Goal: Transaction & Acquisition: Purchase product/service

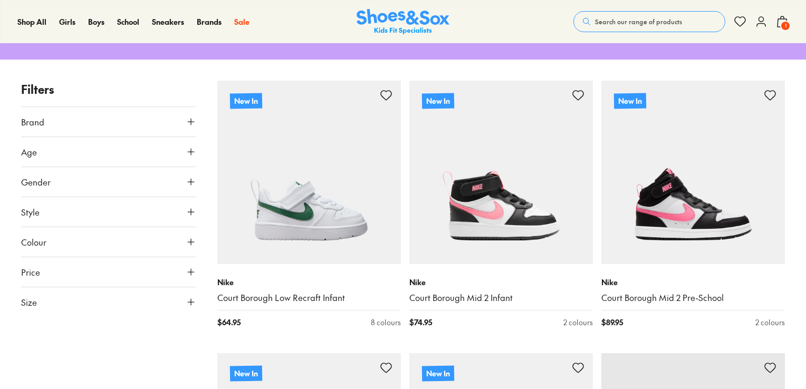
click at [58, 249] on button "Colour" at bounding box center [108, 242] width 175 height 30
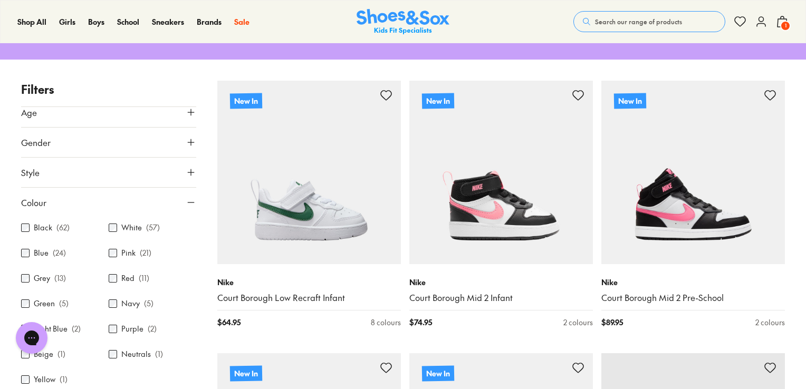
scroll to position [44, 0]
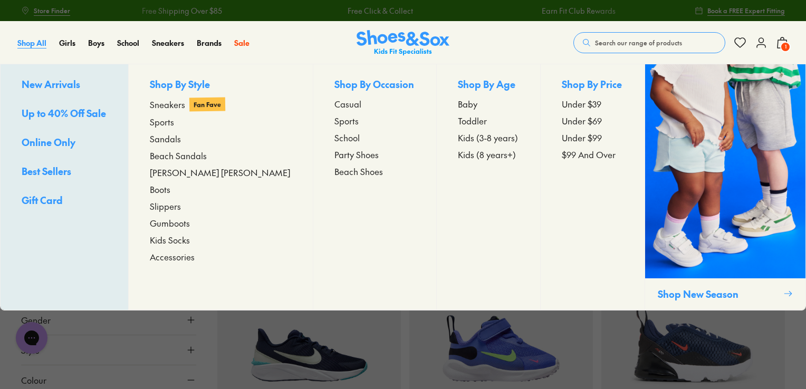
click at [42, 41] on span "Shop All" at bounding box center [31, 42] width 29 height 11
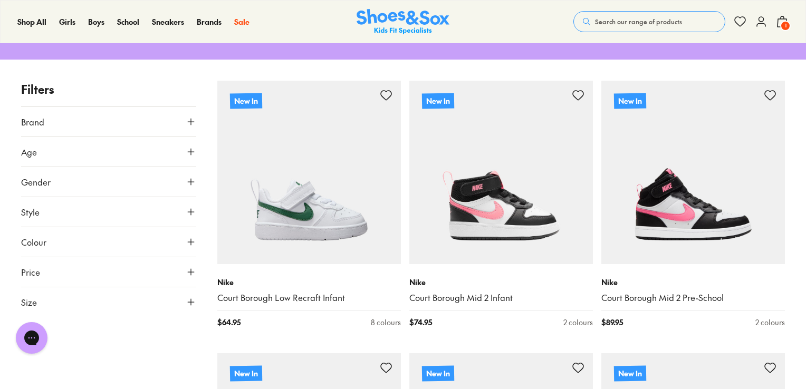
click at [54, 124] on button "Brand" at bounding box center [108, 122] width 175 height 30
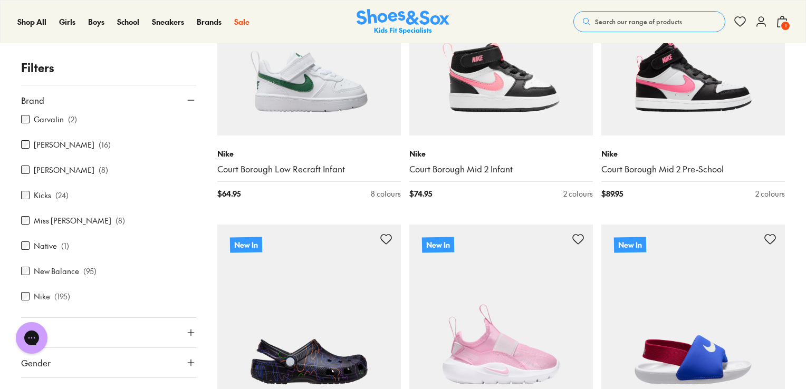
scroll to position [311, 0]
click at [40, 296] on div at bounding box center [108, 306] width 175 height 21
click at [28, 296] on div at bounding box center [108, 306] width 175 height 21
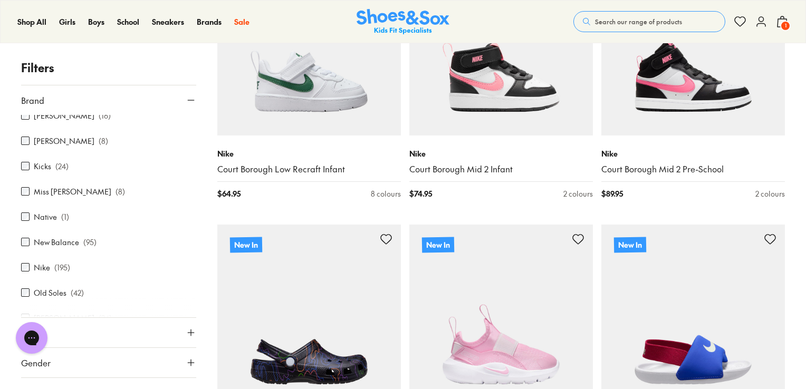
scroll to position [341, 0]
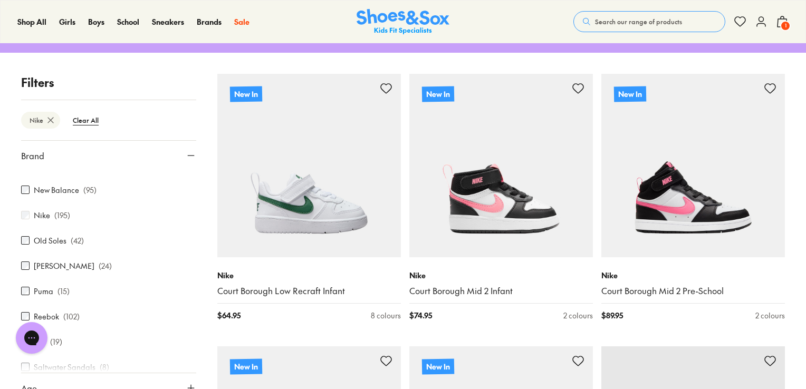
scroll to position [455, 0]
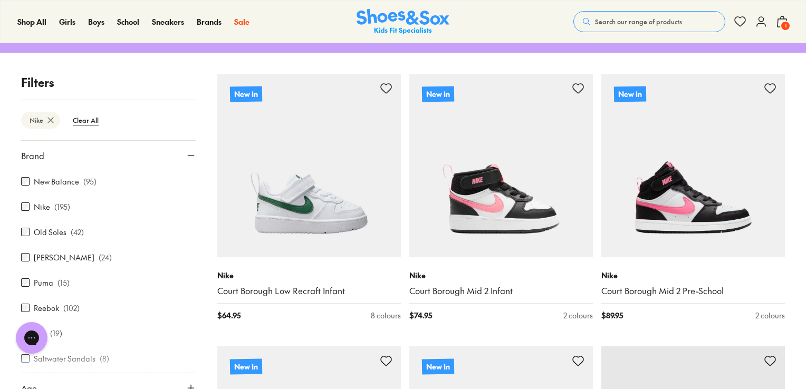
click at [180, 150] on button "Brand" at bounding box center [108, 156] width 175 height 30
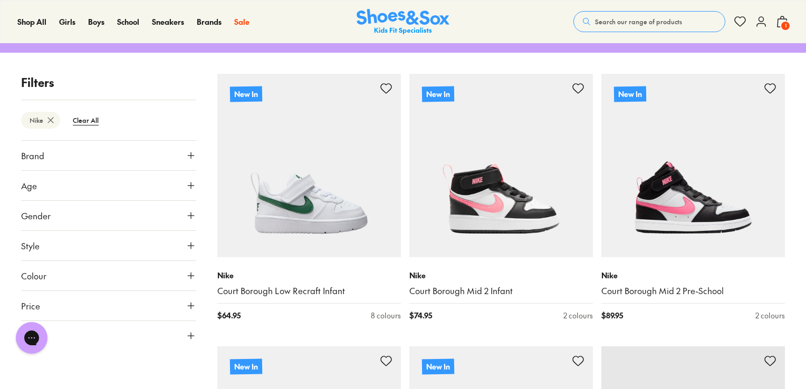
click at [112, 283] on button "Colour" at bounding box center [108, 276] width 175 height 30
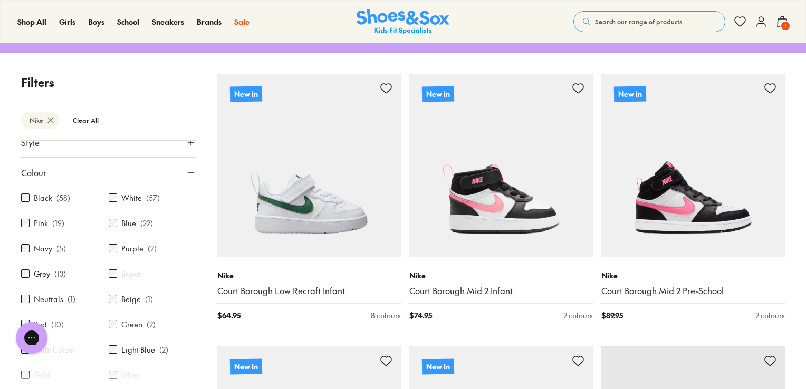
scroll to position [148, 0]
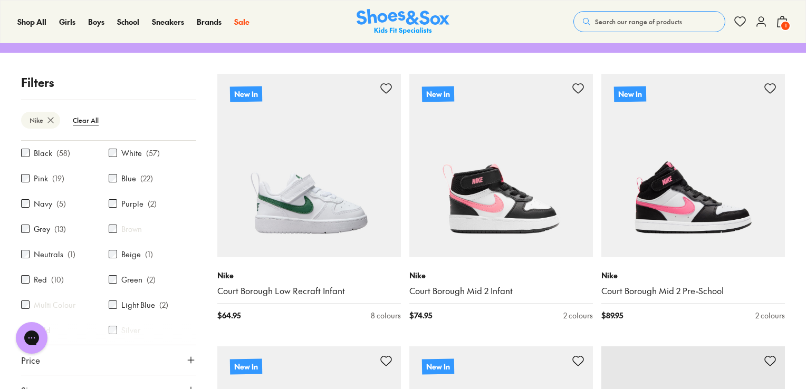
click at [103, 177] on div "Pink ( 19 )" at bounding box center [65, 178] width 88 height 13
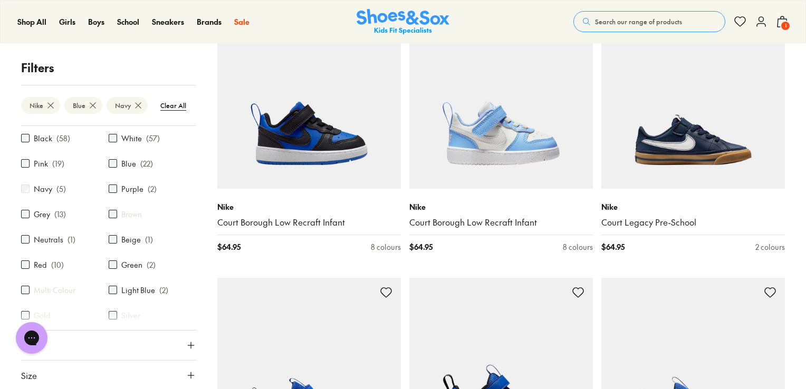
scroll to position [754, 0]
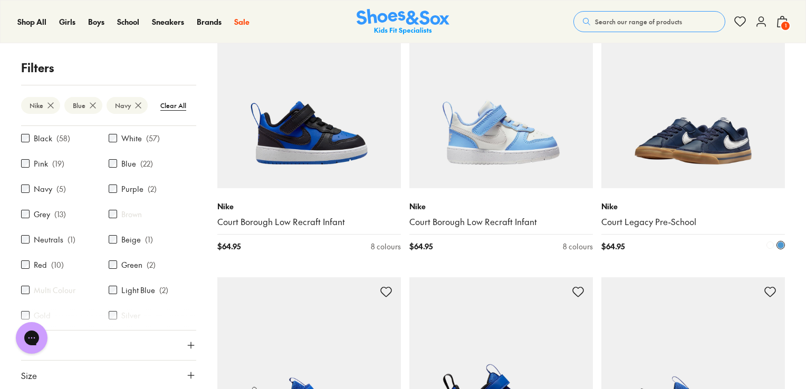
click at [650, 93] on img at bounding box center [693, 97] width 184 height 184
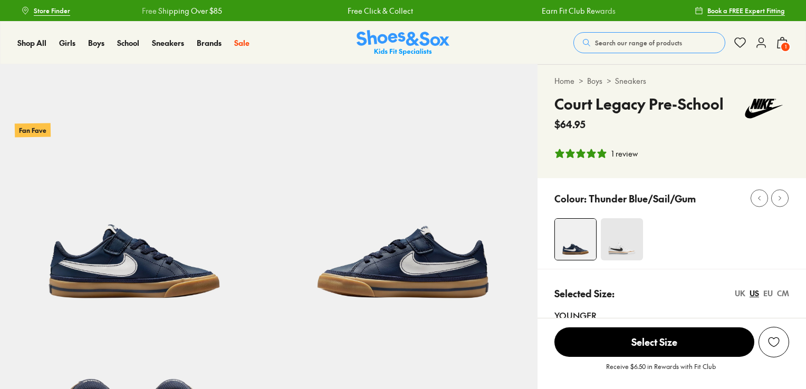
select select "*"
